Goal: Task Accomplishment & Management: Manage account settings

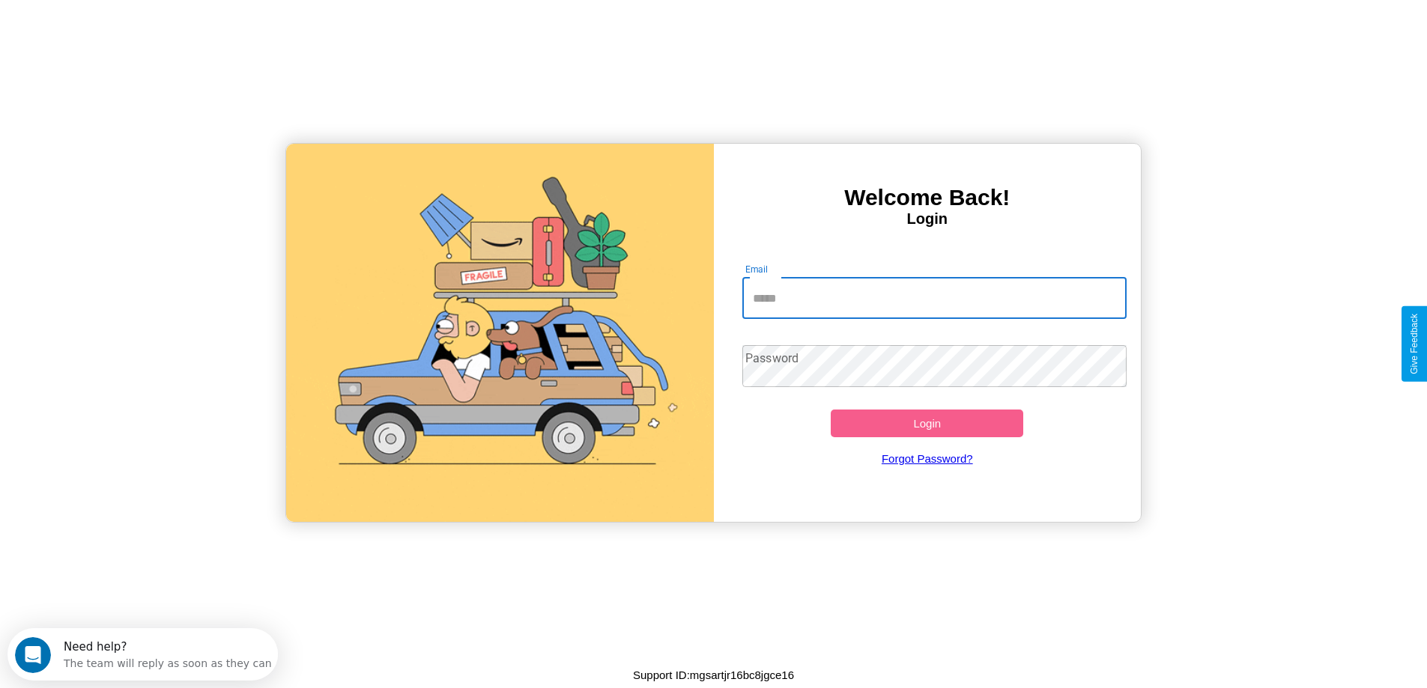
click at [934, 298] on input "Email" at bounding box center [934, 298] width 384 height 42
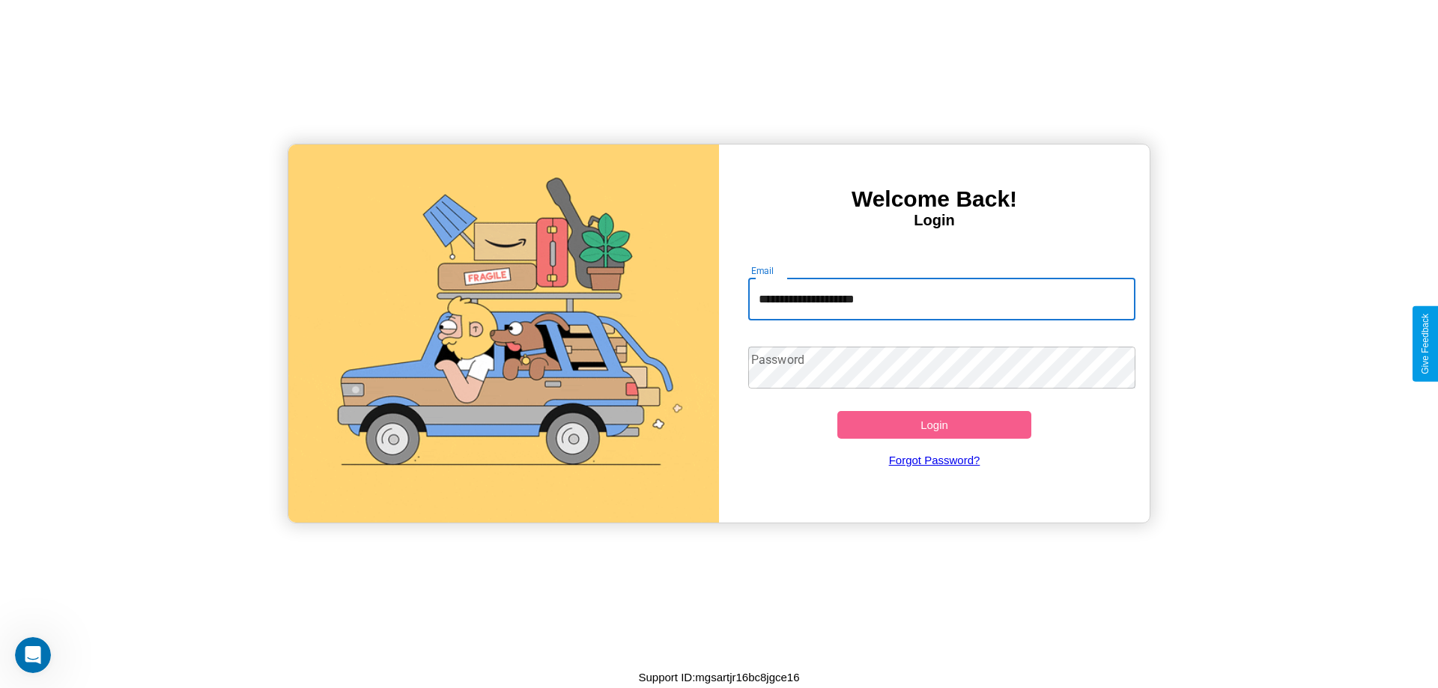
type input "**********"
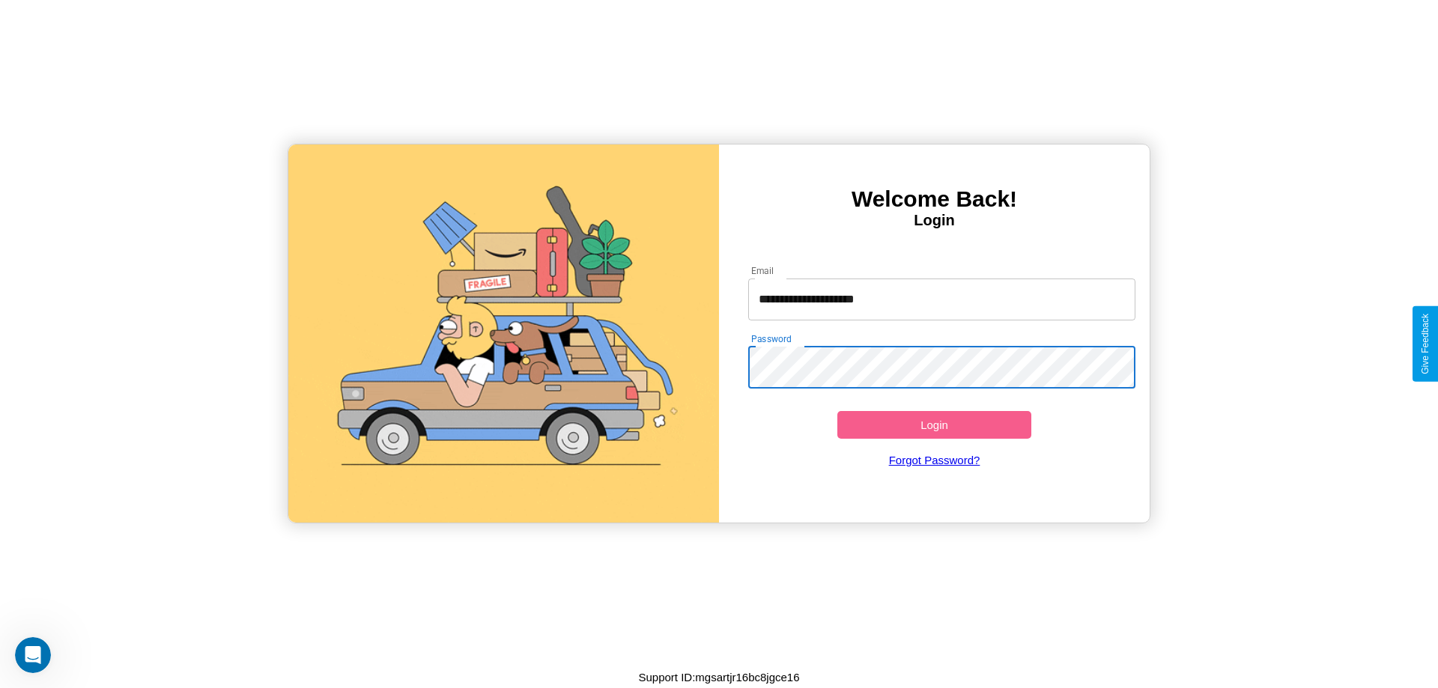
click at [934, 425] on button "Login" at bounding box center [934, 425] width 194 height 28
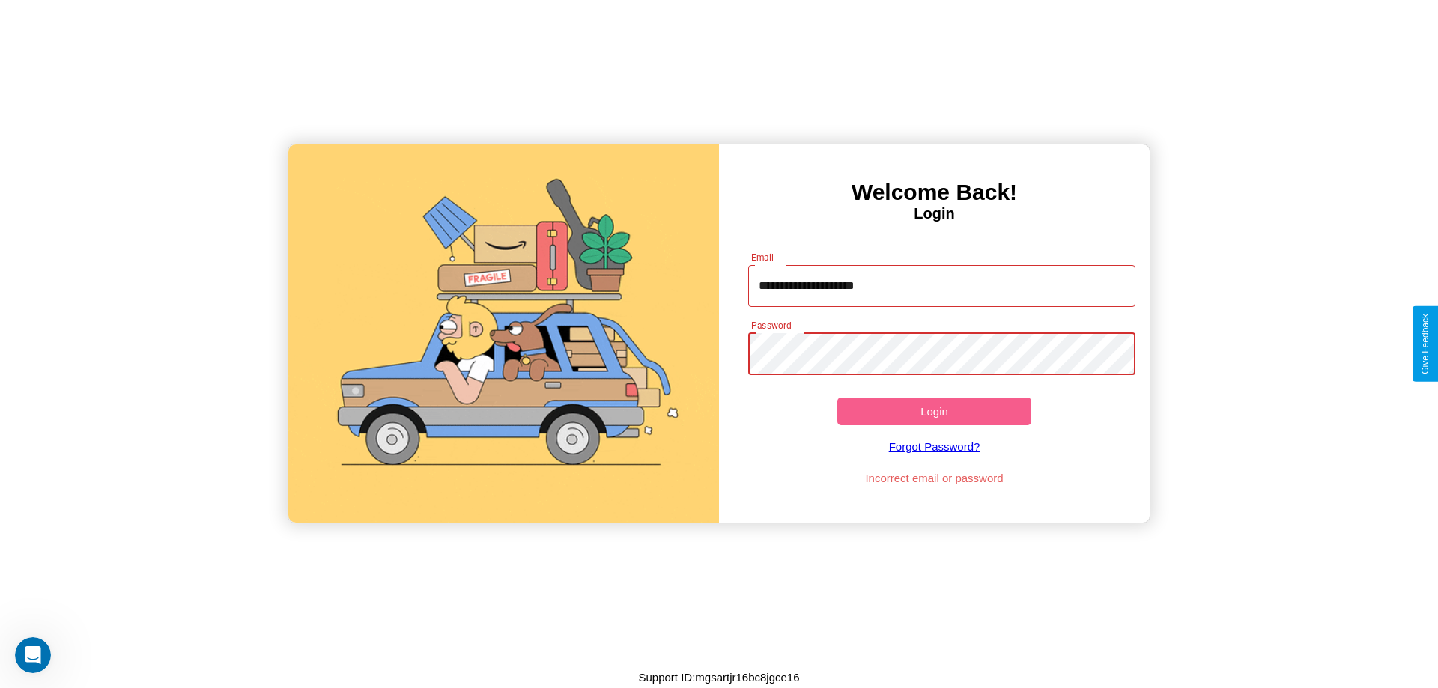
click at [934, 411] on button "Login" at bounding box center [934, 412] width 194 height 28
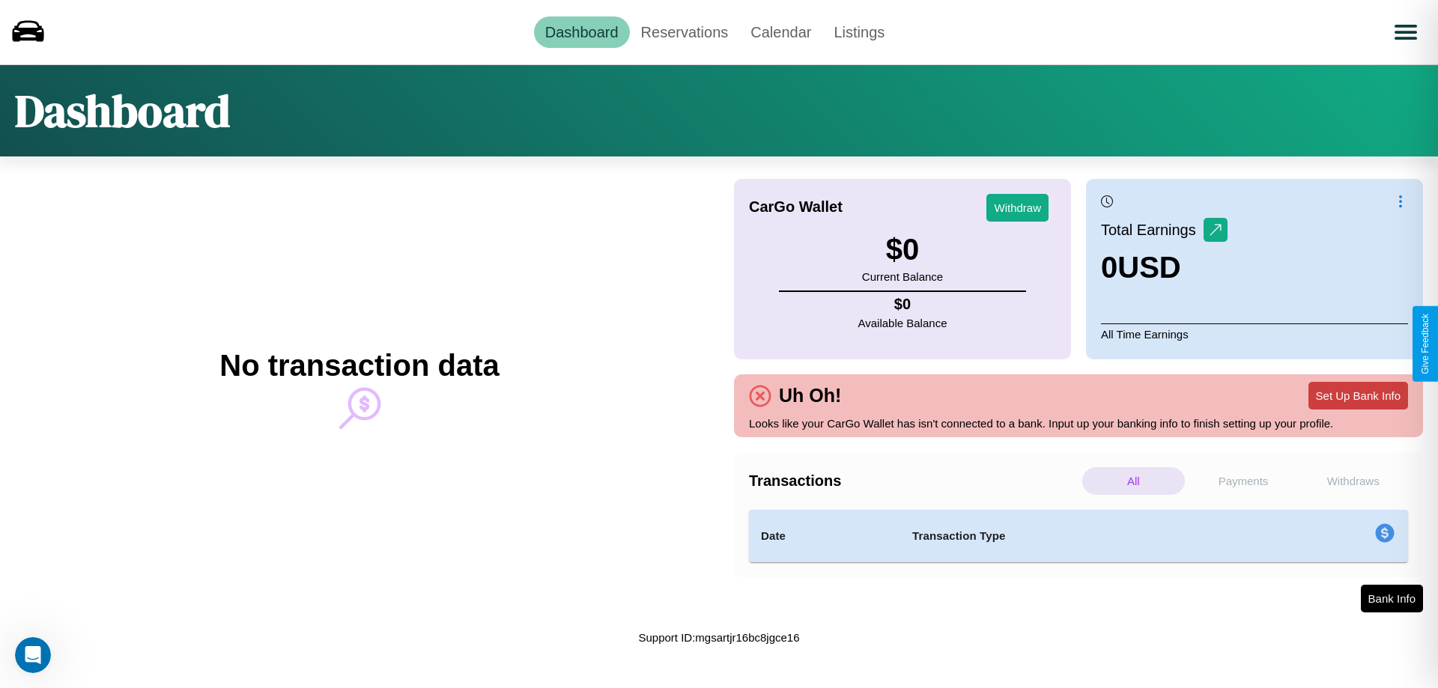
click at [1358, 395] on button "Set Up Bank Info" at bounding box center [1358, 396] width 100 height 28
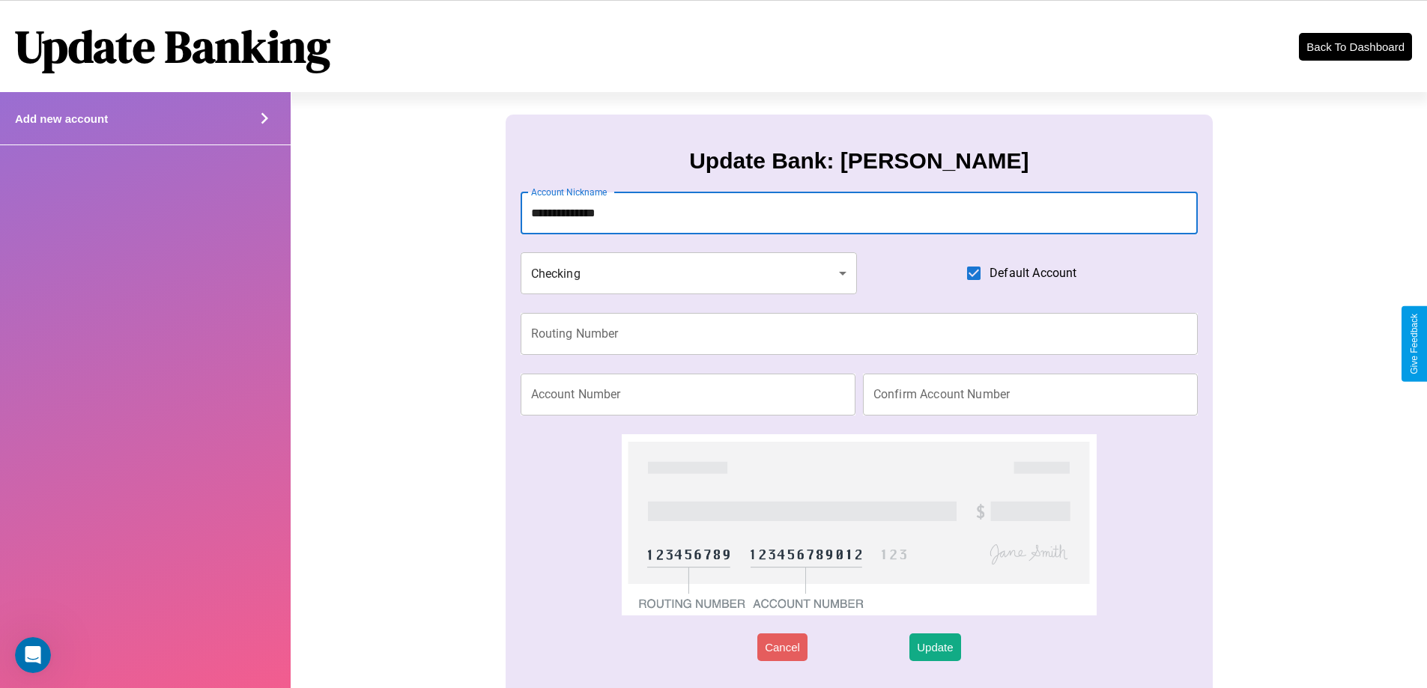
type input "**********"
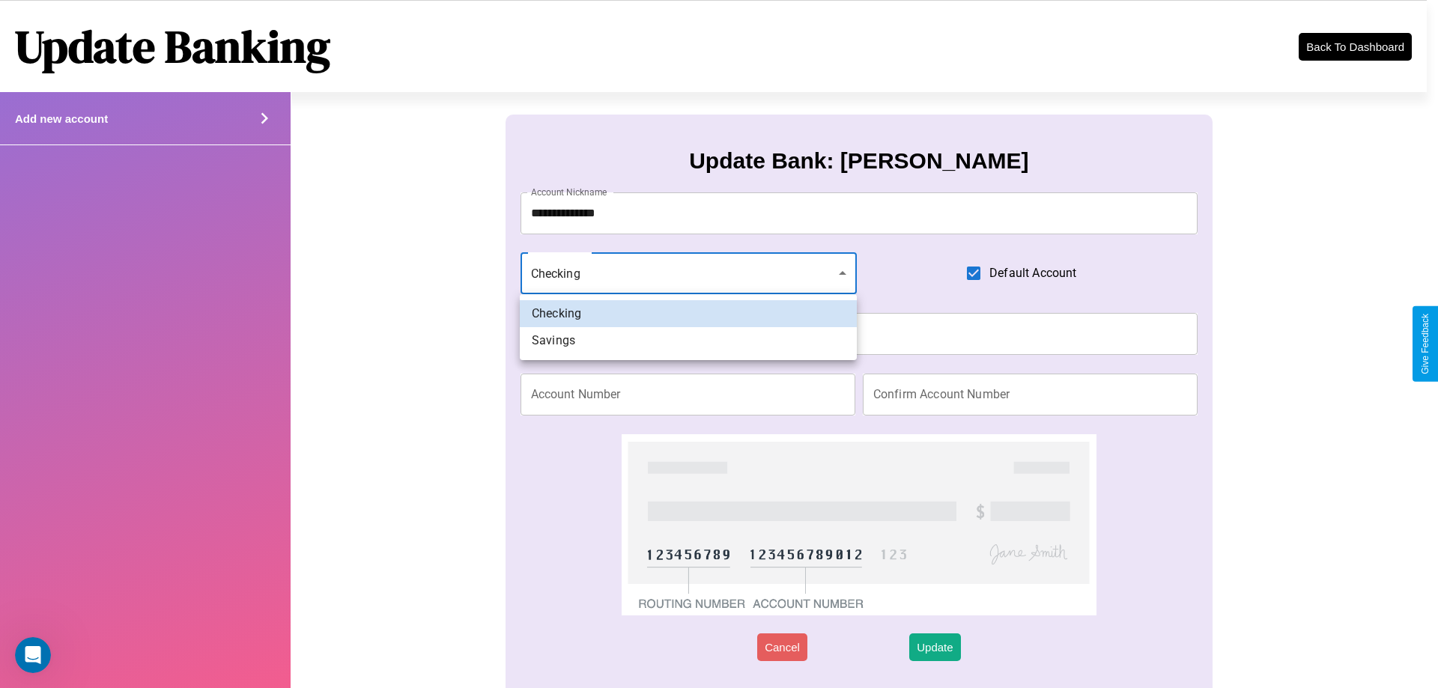
click at [688, 273] on div at bounding box center [719, 344] width 1438 height 688
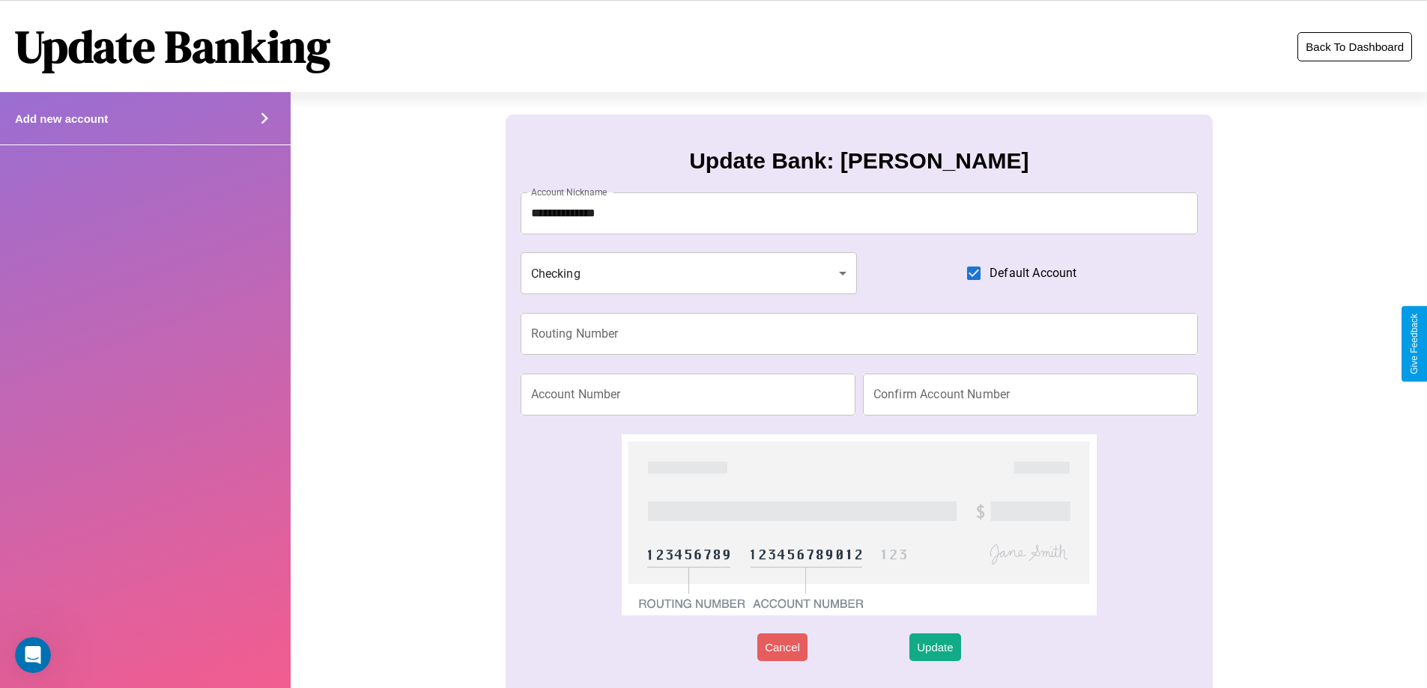
click at [1354, 46] on button "Back To Dashboard" at bounding box center [1354, 46] width 115 height 29
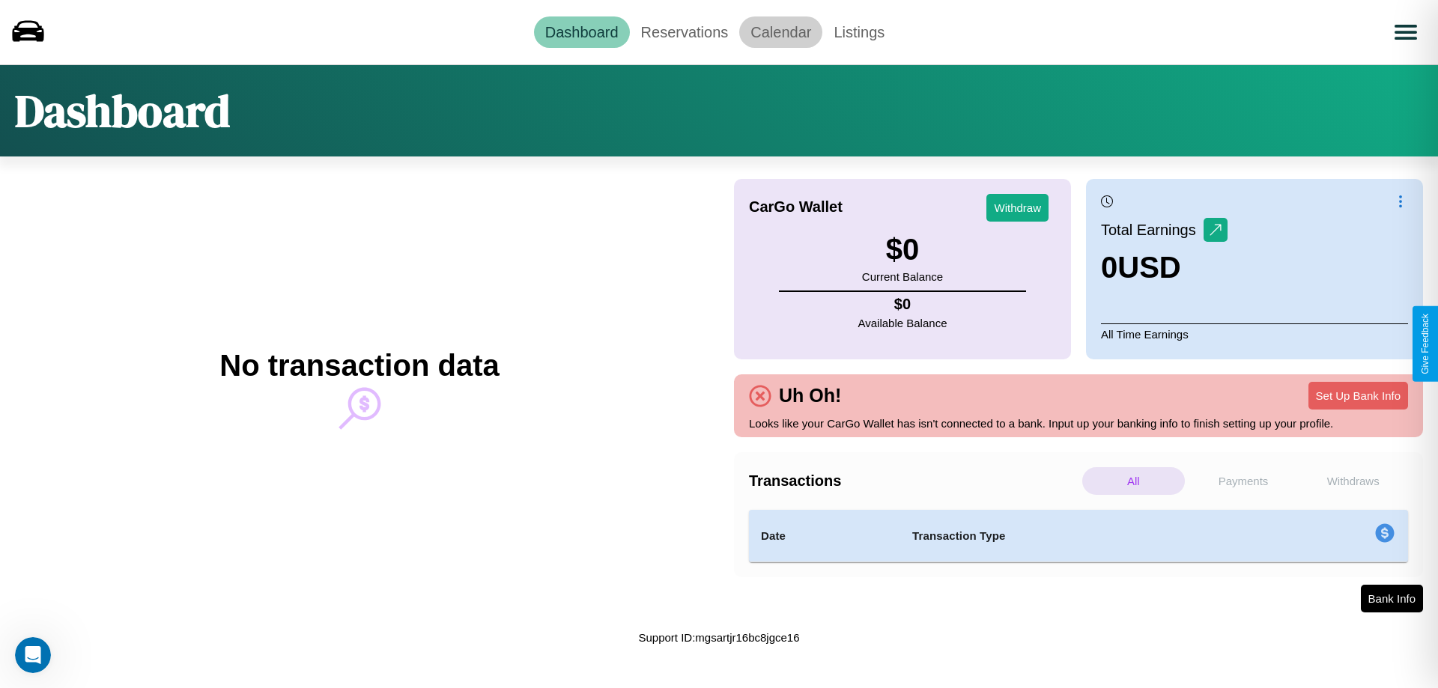
click at [780, 31] on link "Calendar" at bounding box center [780, 31] width 83 height 31
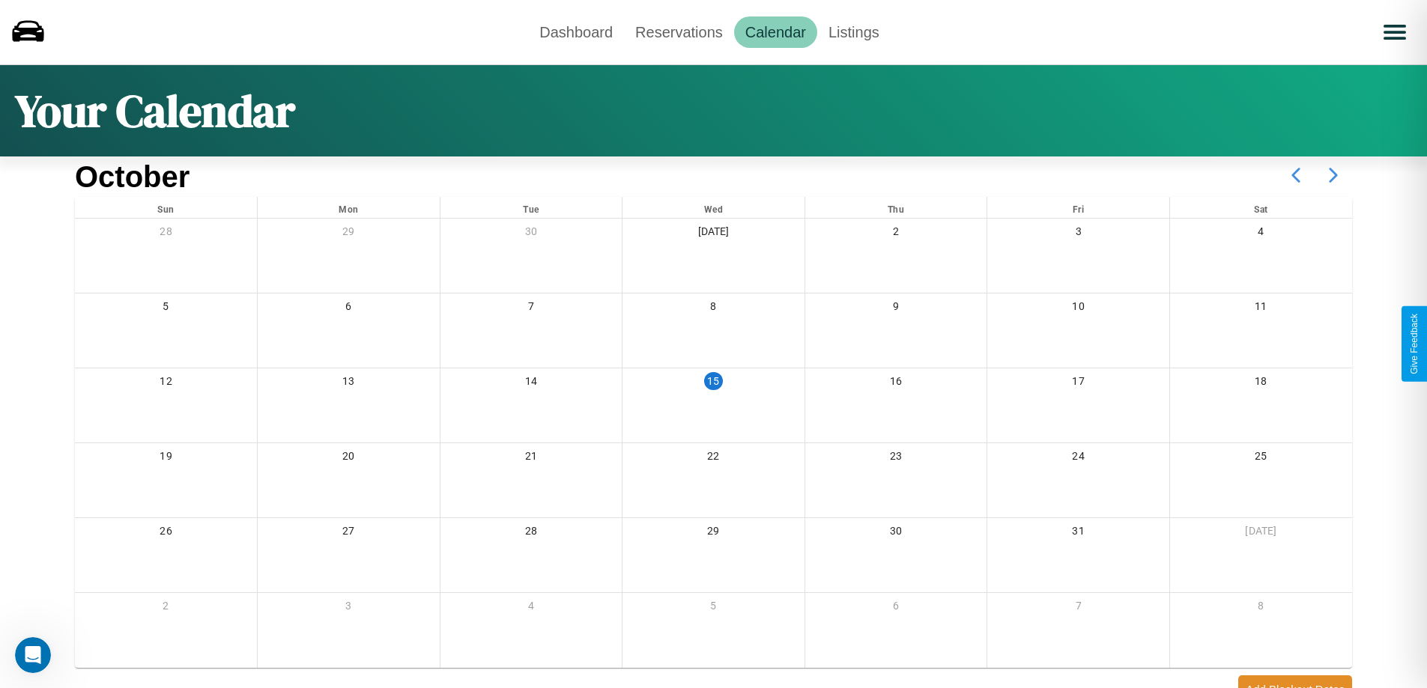
click at [1333, 175] on icon at bounding box center [1332, 175] width 37 height 37
click at [679, 31] on link "Reservations" at bounding box center [679, 31] width 110 height 31
